Goal: Check status: Verify the current state of an ongoing process or item

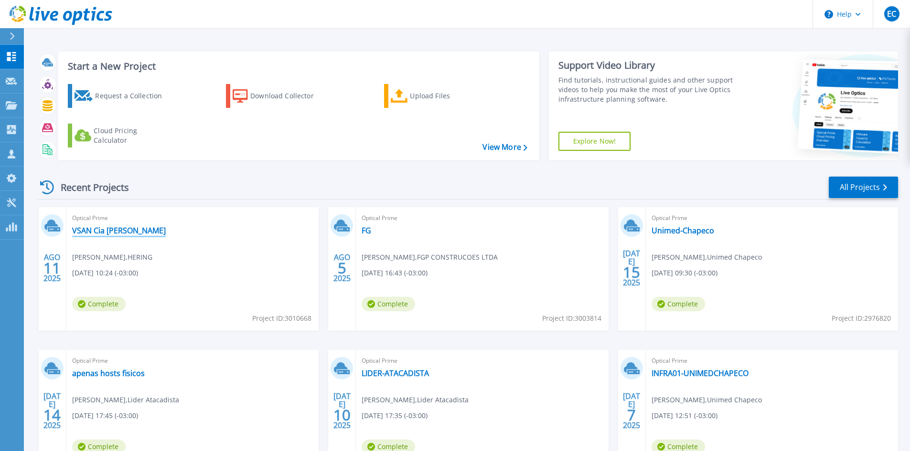
click at [117, 231] on link "VSAN Cia [PERSON_NAME]" at bounding box center [119, 231] width 94 height 10
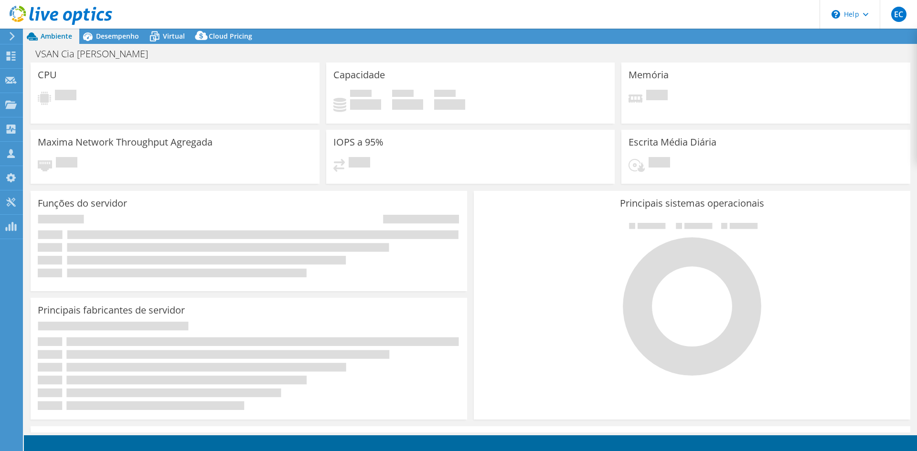
select select "USD"
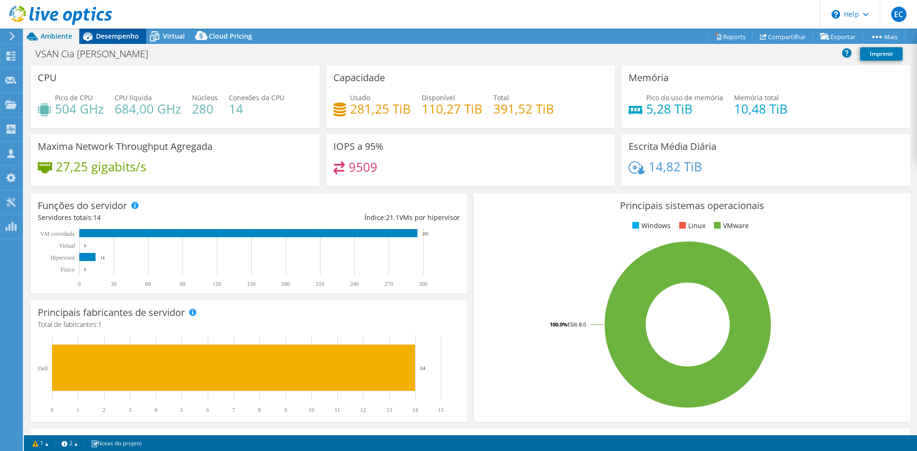
click at [114, 32] on span "Desempenho" at bounding box center [117, 36] width 43 height 9
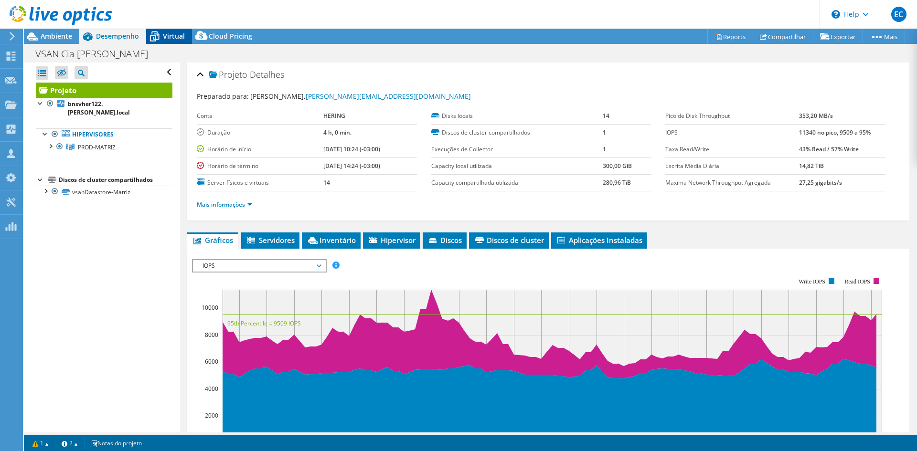
click at [168, 36] on span "Virtual" at bounding box center [174, 36] width 22 height 9
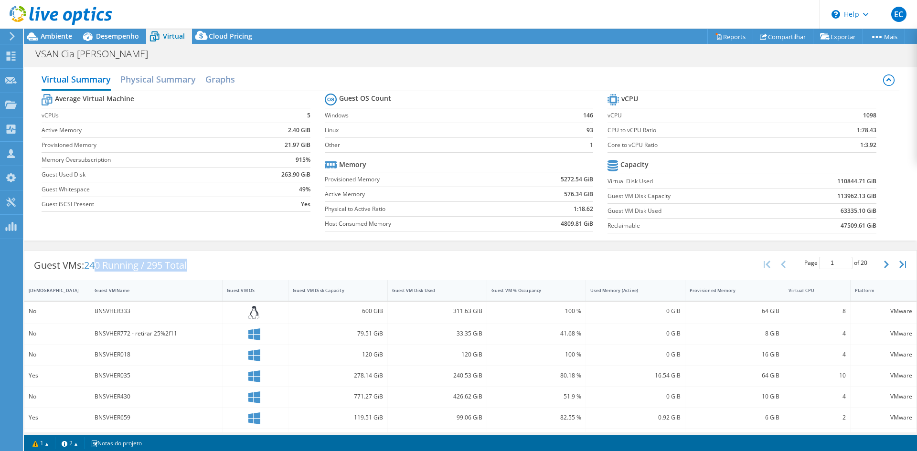
drag, startPoint x: 201, startPoint y: 267, endPoint x: 162, endPoint y: 266, distance: 38.7
click at [102, 267] on div "Guest VMs: 240 Running / 295 Total" at bounding box center [110, 266] width 172 height 30
click at [281, 260] on div "Guest VMs: 240 Running / 295 Total Page 1 of 20 5 rows 10 rows 20 rows 25 rows …" at bounding box center [470, 266] width 892 height 30
